Goal: Transaction & Acquisition: Purchase product/service

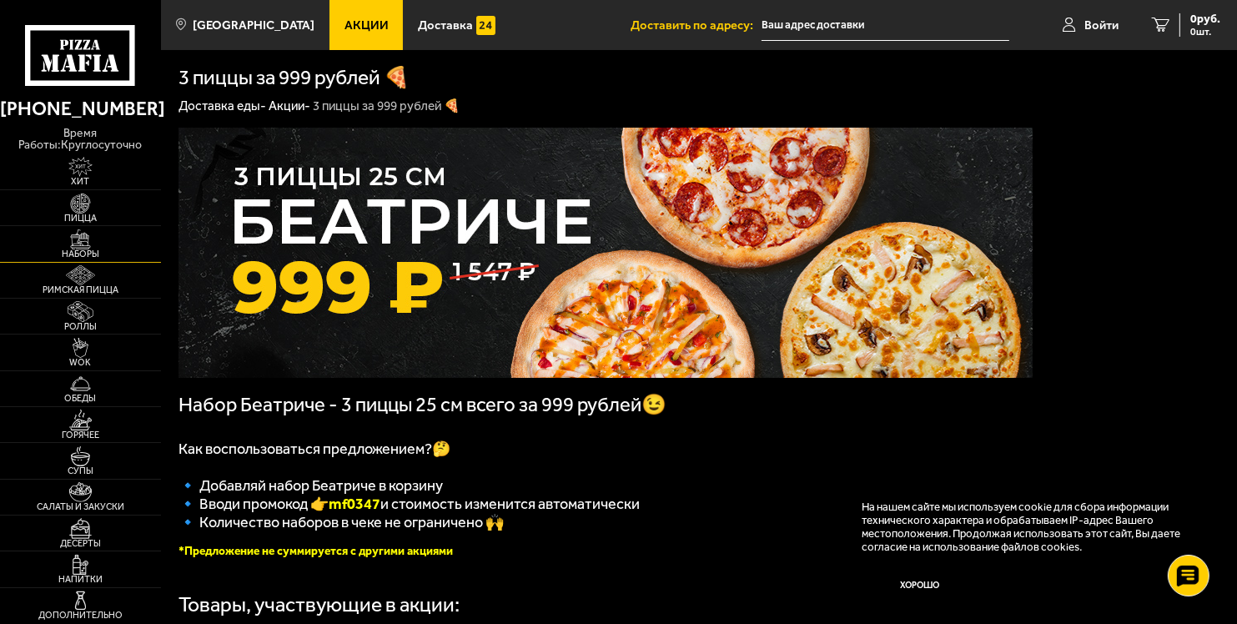
click at [92, 241] on img at bounding box center [80, 239] width 49 height 20
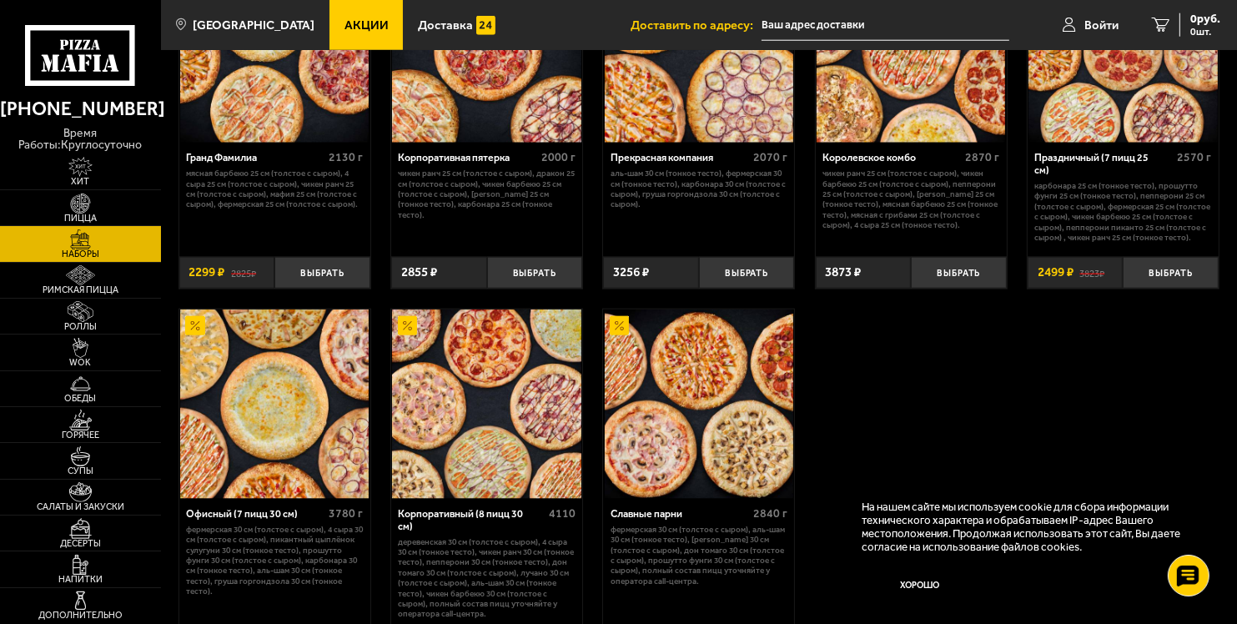
scroll to position [1835, 0]
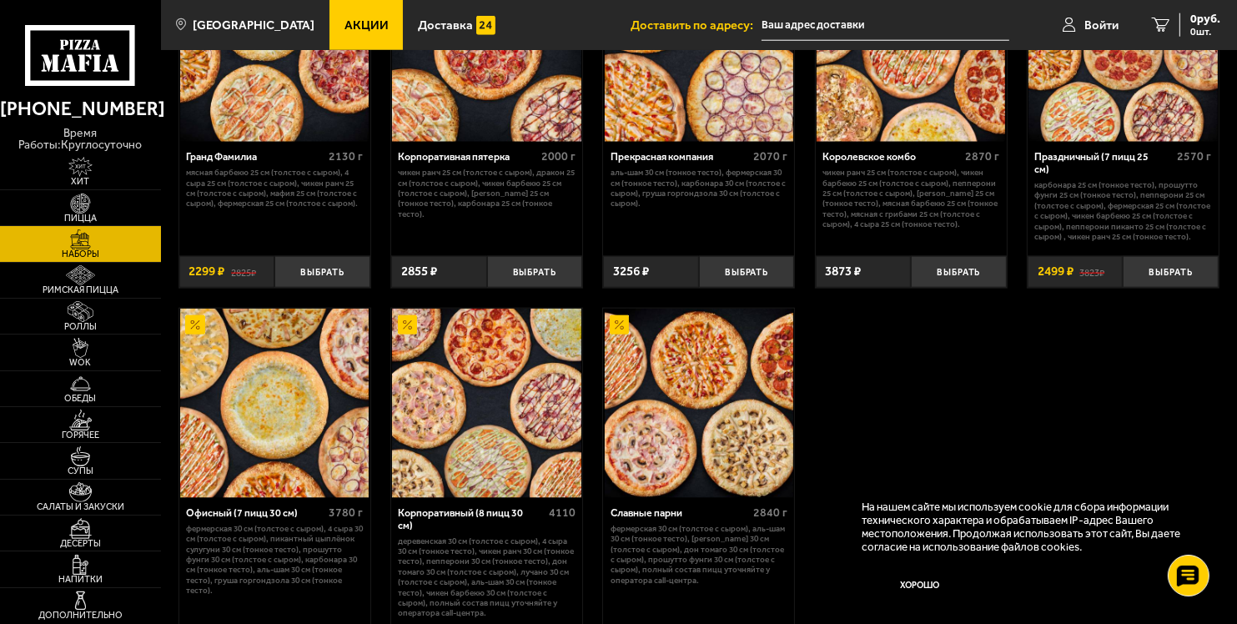
click at [1053, 163] on div "Праздничный (7 пицц 25 см)" at bounding box center [1104, 163] width 138 height 25
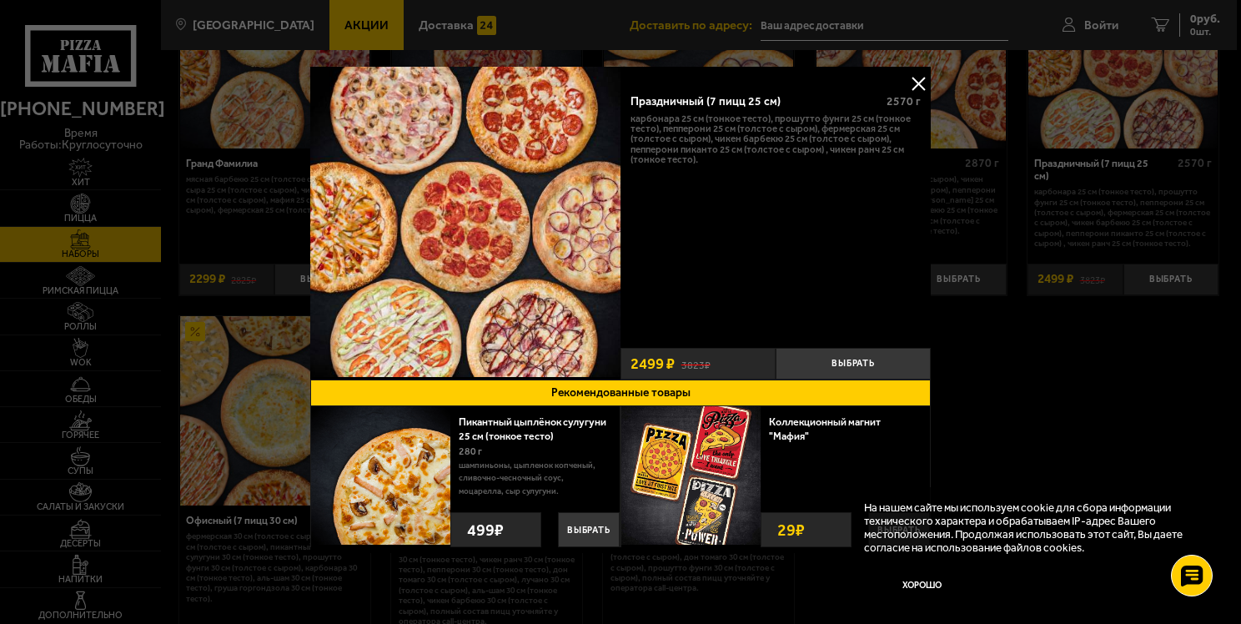
click at [919, 83] on button at bounding box center [918, 83] width 25 height 25
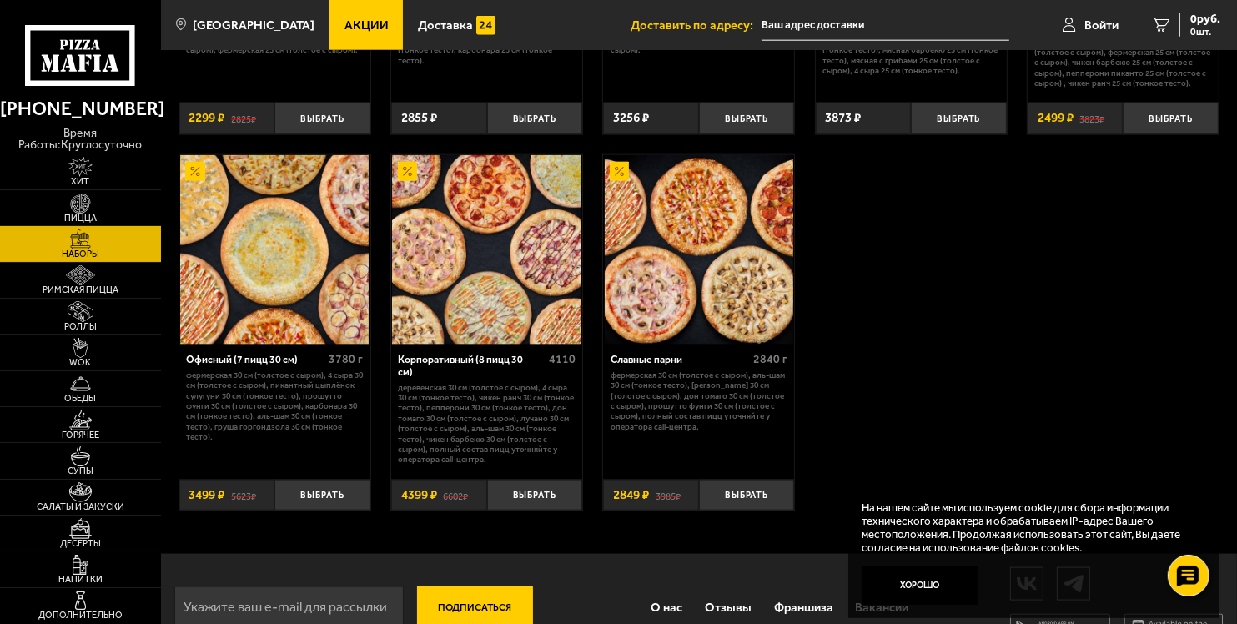
scroll to position [2002, 0]
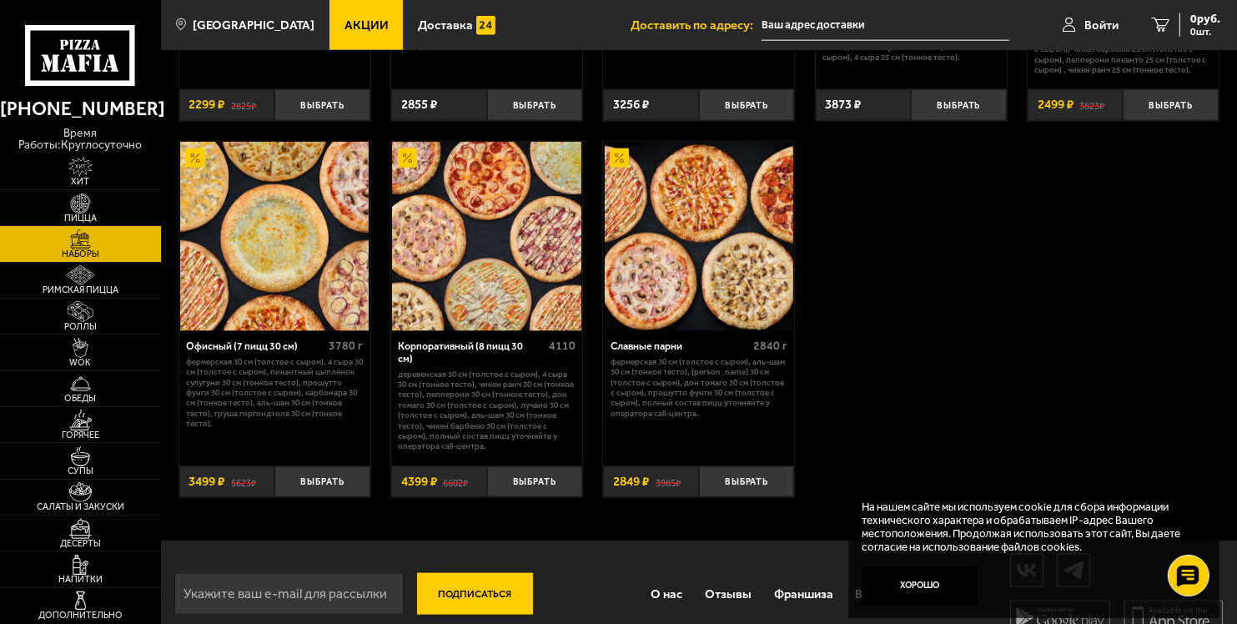
click at [283, 346] on div "Офисный (7 пицц 30 см)" at bounding box center [255, 346] width 138 height 13
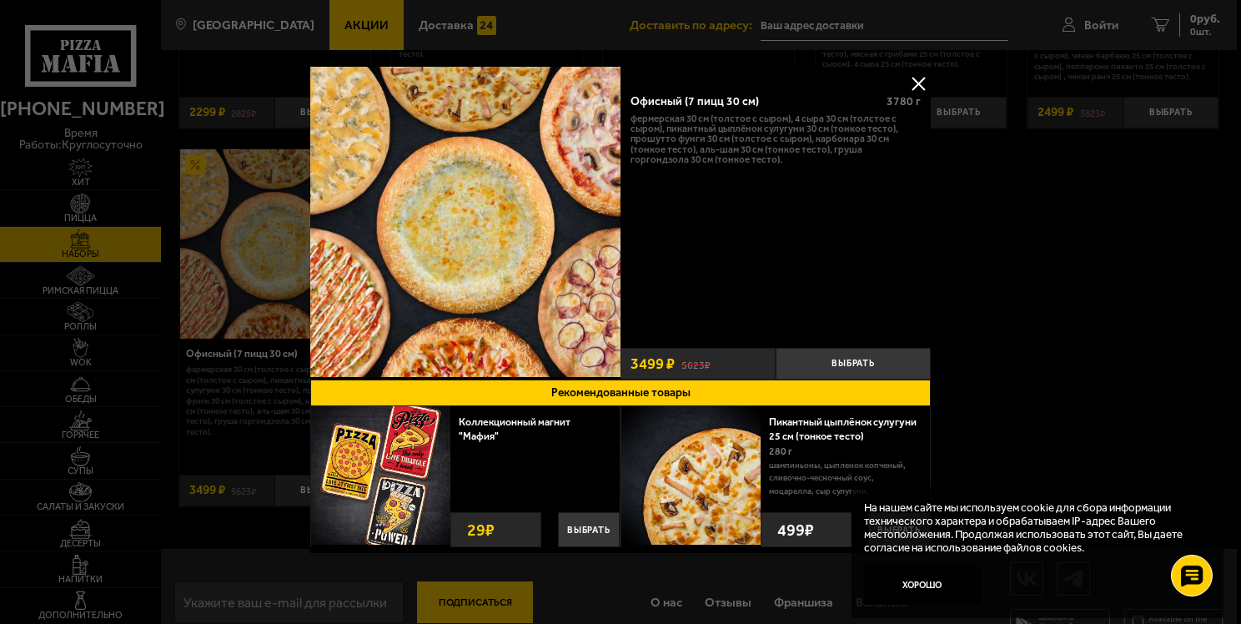
click at [909, 81] on button at bounding box center [918, 83] width 25 height 25
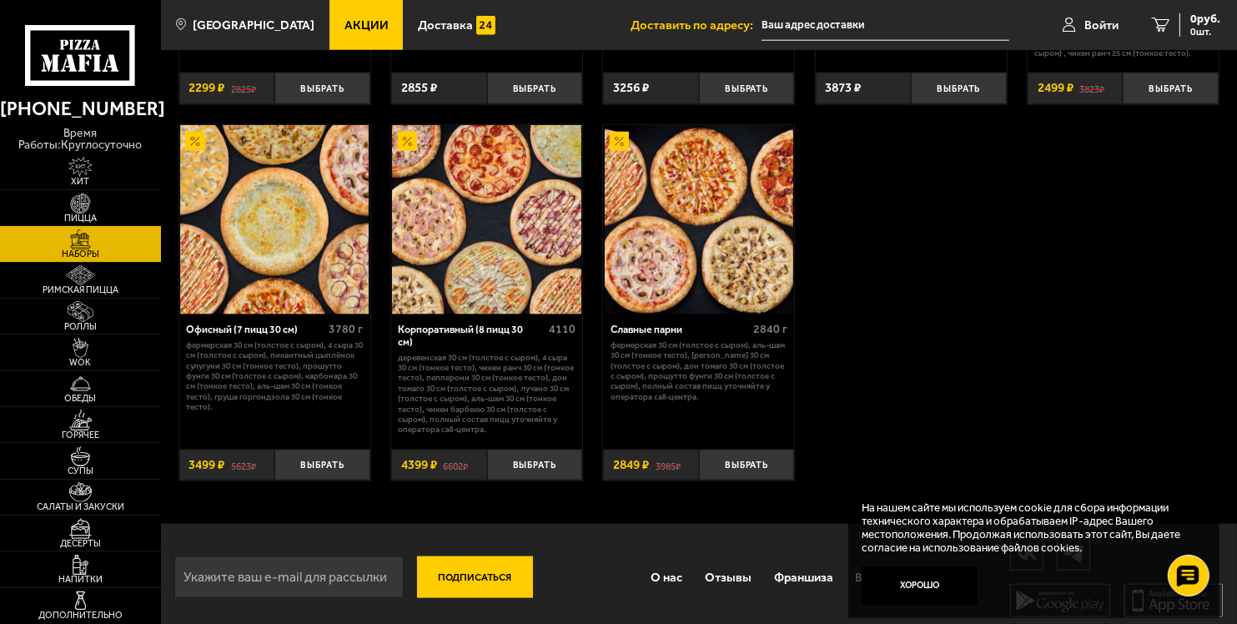
scroll to position [2032, 0]
